Goal: Task Accomplishment & Management: Manage account settings

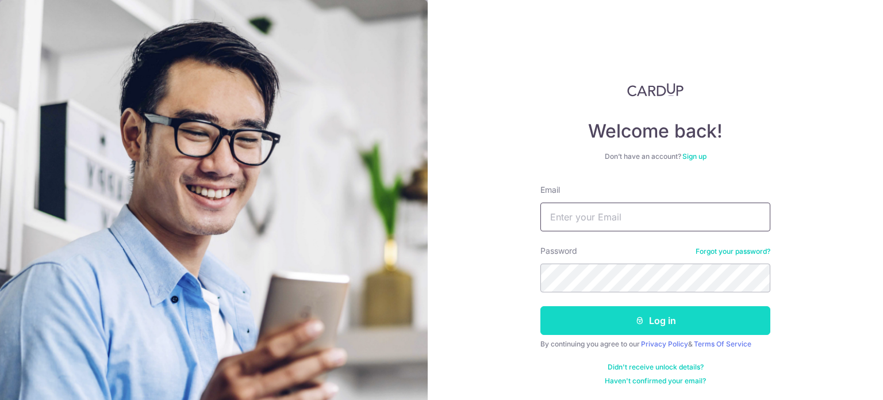
type input "leswfo@gmail.com"
click at [658, 320] on button "Log in" at bounding box center [656, 320] width 230 height 29
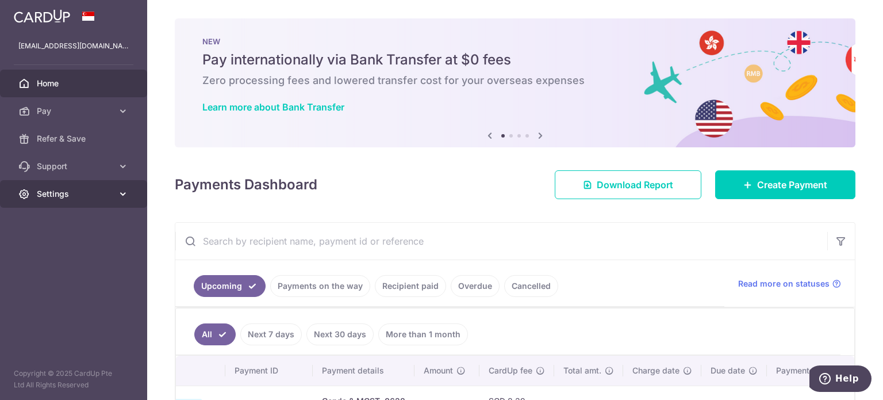
click at [115, 194] on link "Settings" at bounding box center [73, 194] width 147 height 28
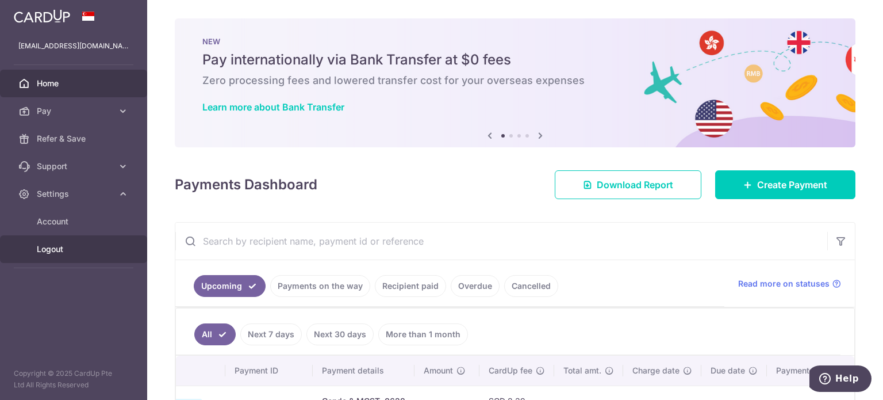
click at [59, 252] on span "Logout" at bounding box center [75, 249] width 76 height 12
